Goal: Check status: Check status

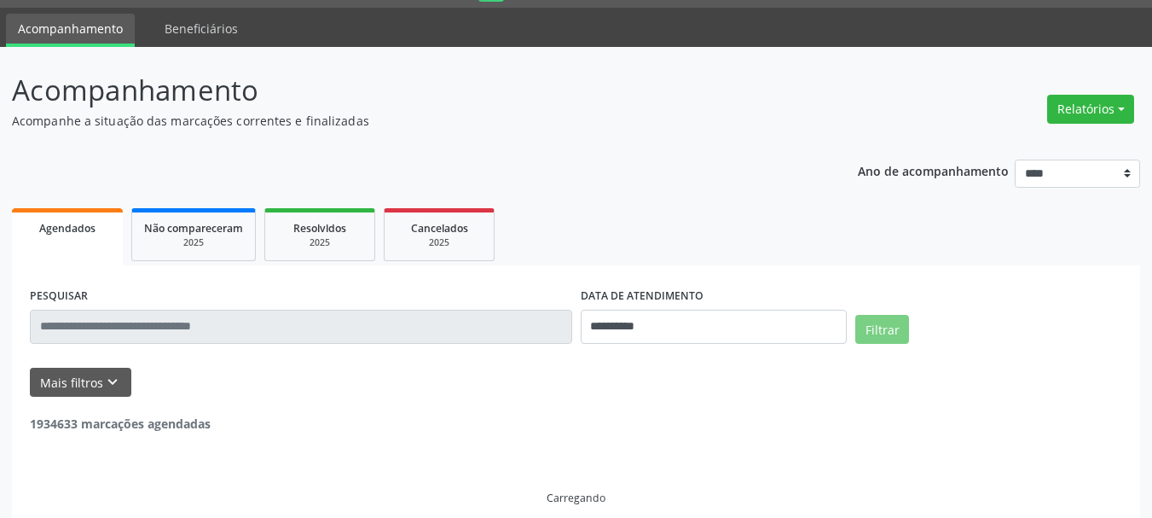
scroll to position [47, 0]
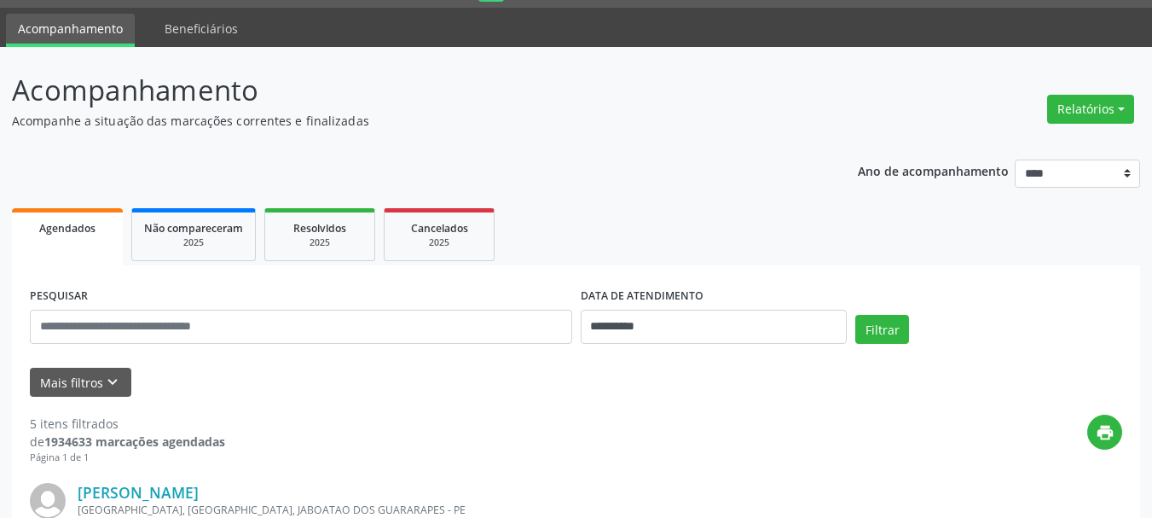
click at [642, 350] on div "**********" at bounding box center [715, 319] width 276 height 73
click at [642, 333] on input "**********" at bounding box center [714, 327] width 267 height 34
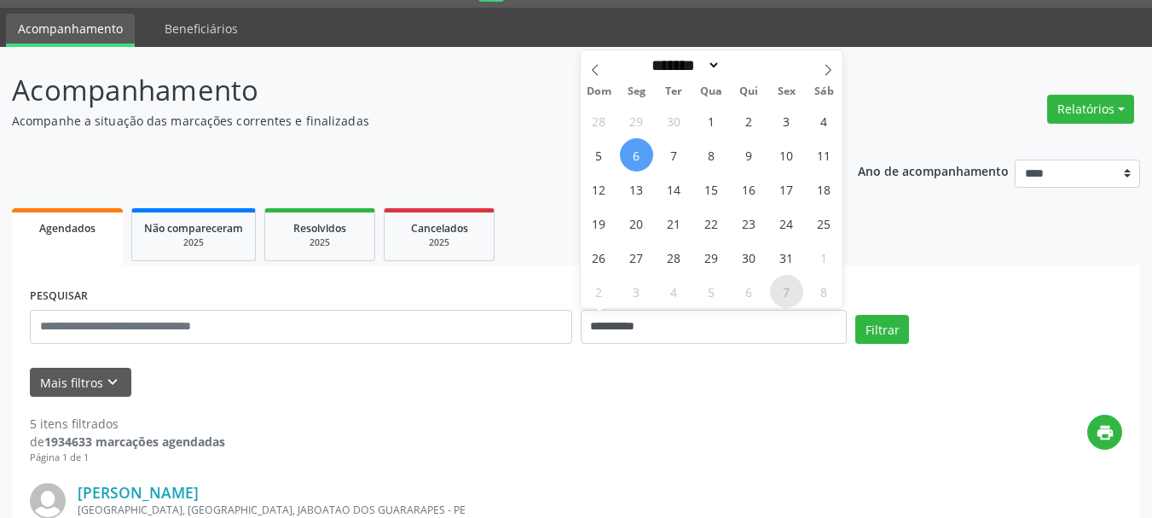
click at [782, 284] on span "7" at bounding box center [786, 291] width 33 height 33
type input "**********"
click at [782, 284] on span "7" at bounding box center [786, 291] width 33 height 33
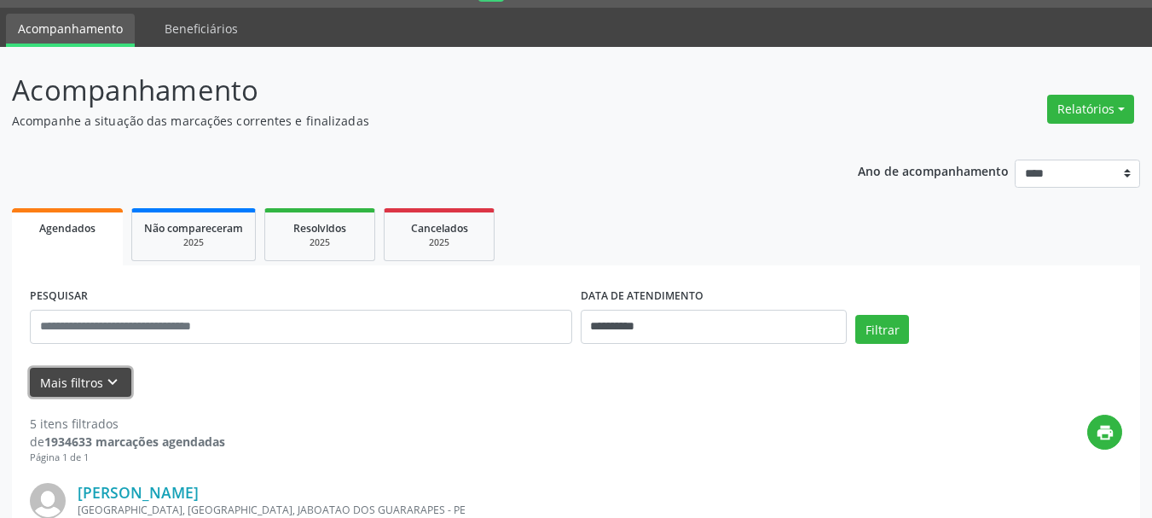
click at [91, 370] on button "Mais filtros keyboard_arrow_down" at bounding box center [81, 383] width 102 height 30
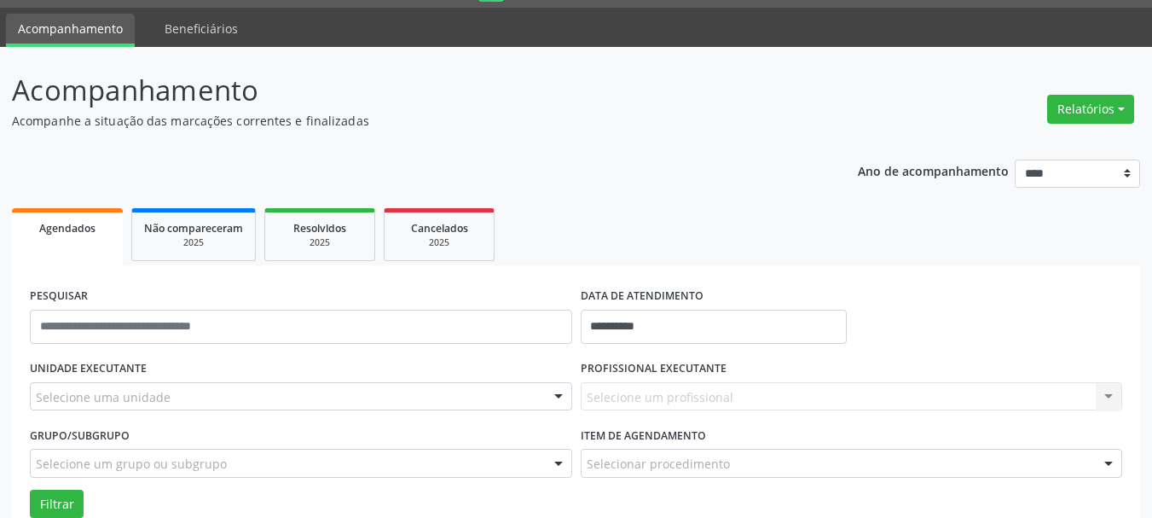
drag, startPoint x: 119, startPoint y: 378, endPoint x: 124, endPoint y: 386, distance: 8.8
click at [122, 381] on div "UNIDADE EXECUTANTE Selecione uma unidade Todos as unidades Clinica Oftalmologic…" at bounding box center [301, 389] width 551 height 67
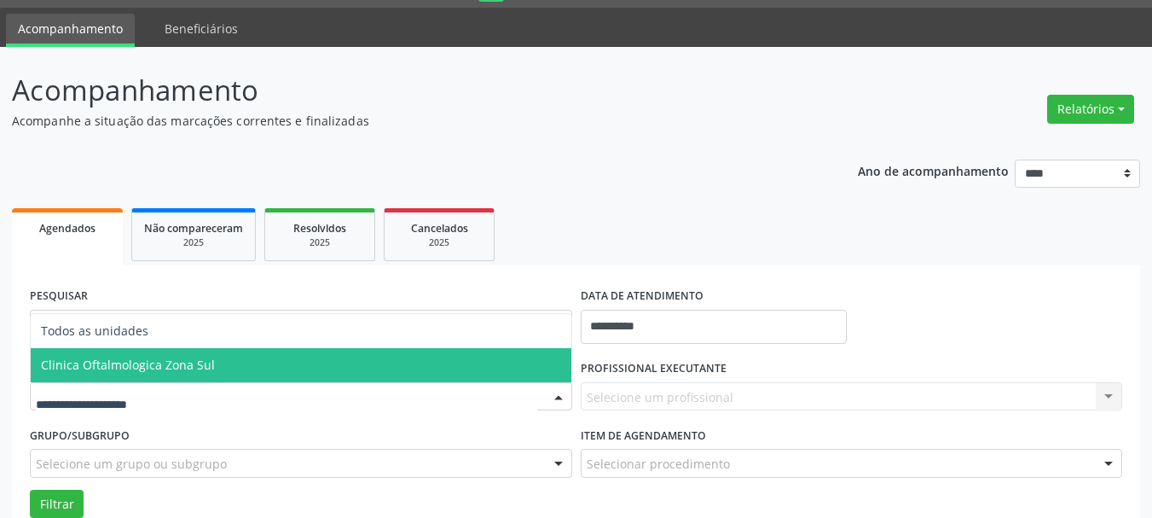
drag, startPoint x: 136, startPoint y: 368, endPoint x: 626, endPoint y: 380, distance: 489.8
click at [143, 367] on span "Clinica Oftalmologica Zona Sul" at bounding box center [128, 365] width 174 height 16
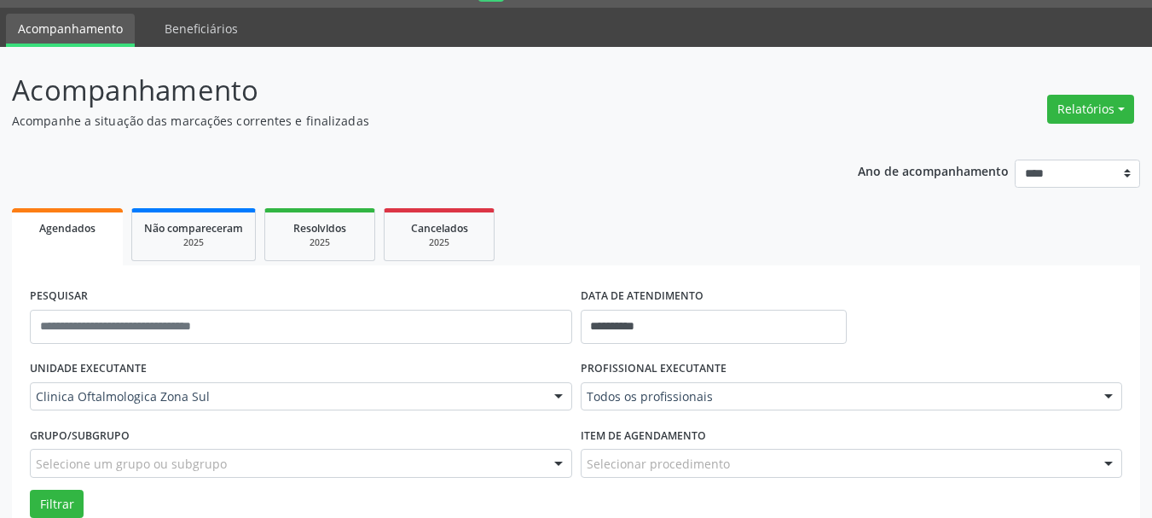
click at [856, 405] on div "Todos os profissionais" at bounding box center [852, 396] width 543 height 29
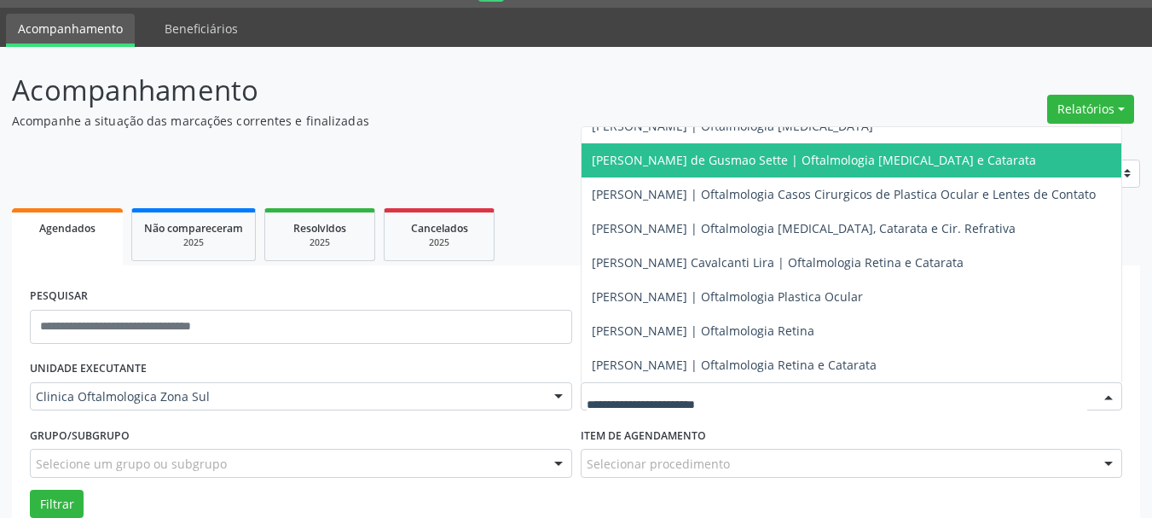
scroll to position [167, 0]
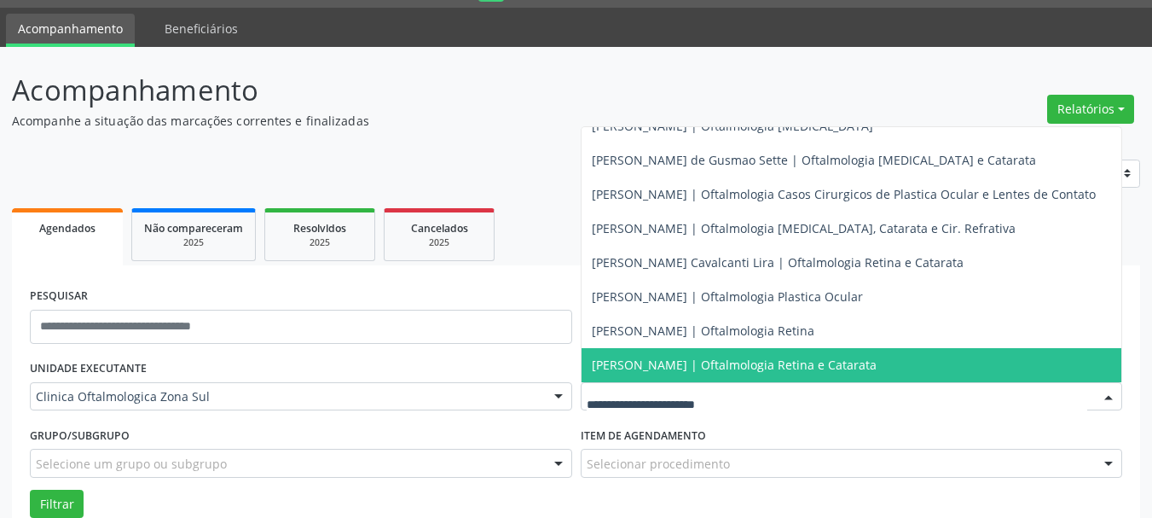
click at [680, 360] on span "Tiago Marques Cavalcanti | Oftalmologia Retina e Catarata" at bounding box center [852, 365] width 541 height 34
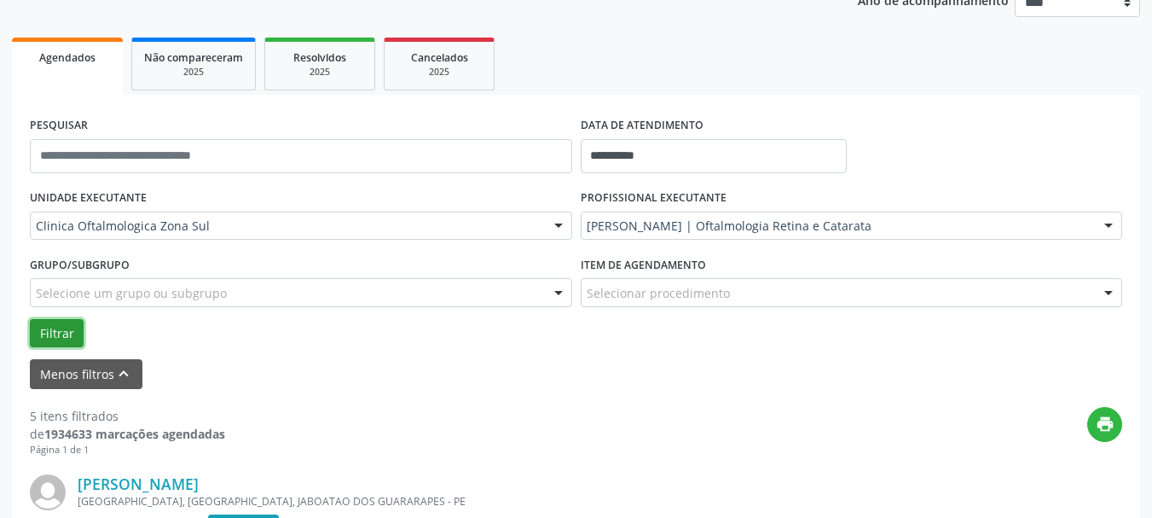
click at [68, 335] on button "Filtrar" at bounding box center [57, 333] width 54 height 29
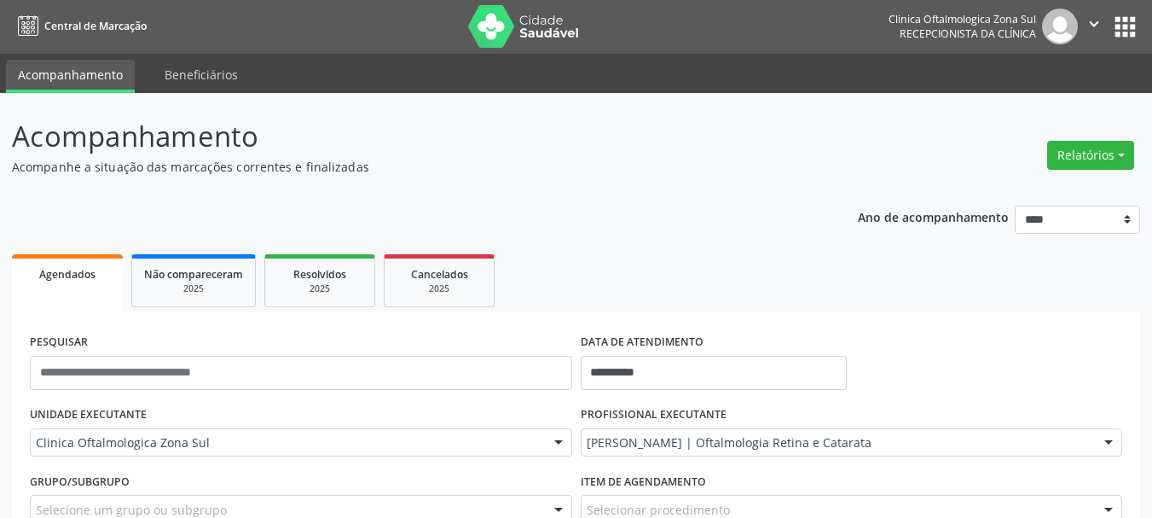
scroll to position [0, 0]
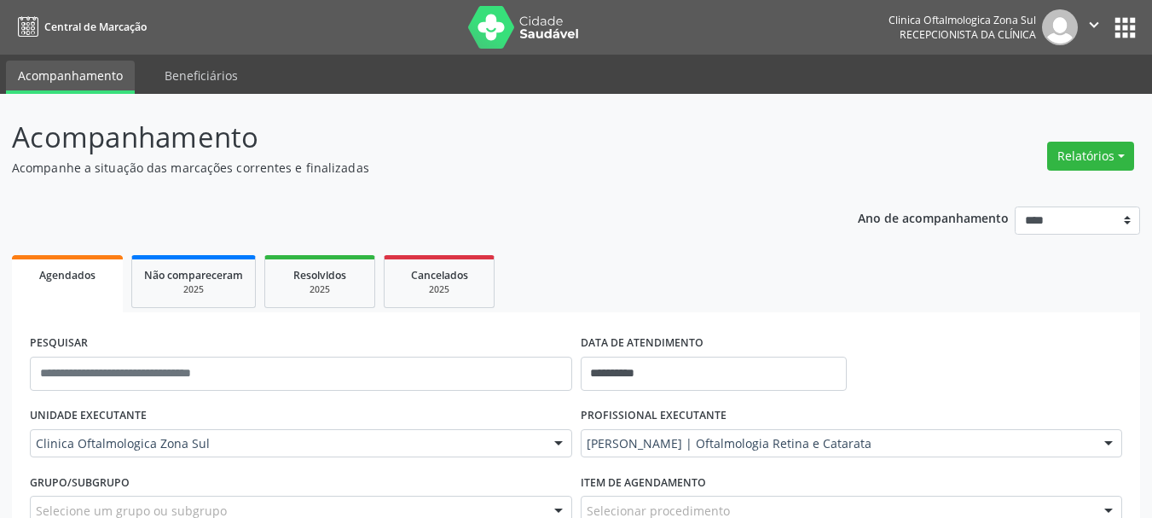
click at [505, 27] on img at bounding box center [523, 27] width 111 height 43
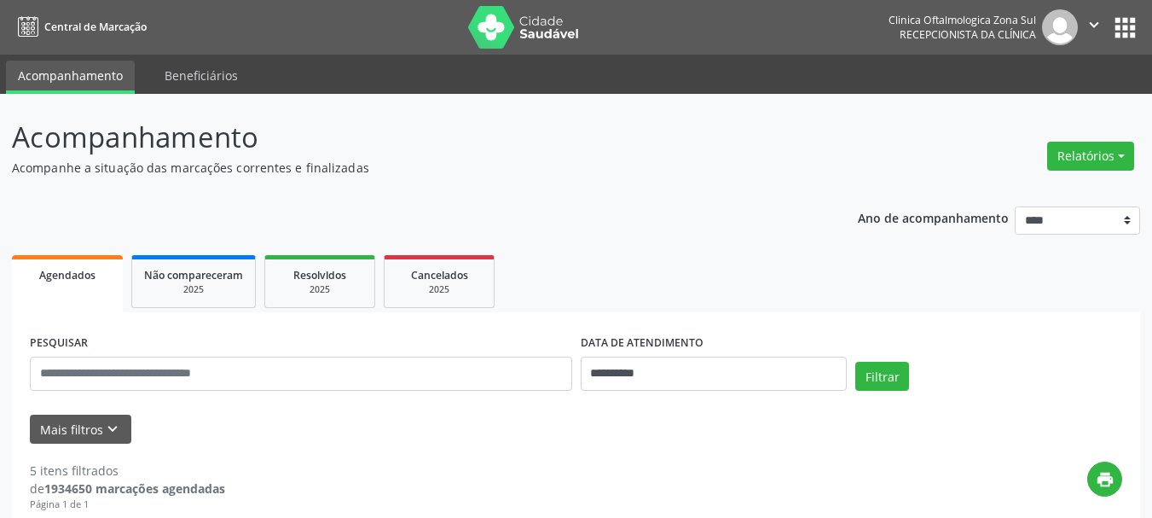
click at [482, 0] on nav "Central de Marcação Clinica Oftalmologica Zona Sul Recepcionista da clínica  C…" at bounding box center [576, 27] width 1152 height 55
click at [513, 28] on img at bounding box center [523, 27] width 111 height 43
